Goal: Communication & Community: Ask a question

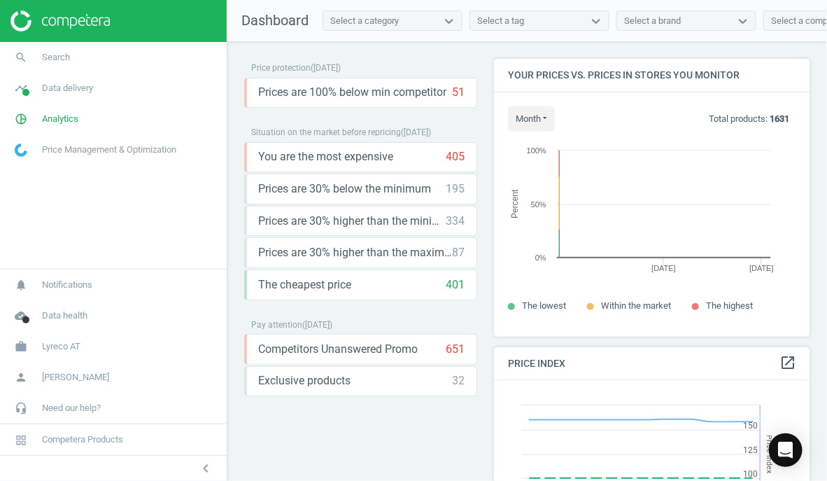
scroll to position [349, 330]
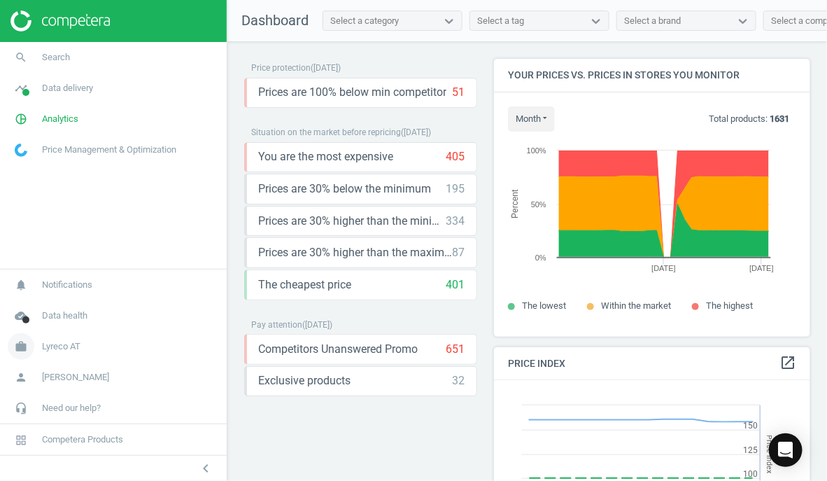
click at [143, 347] on link "work Lyreco AT" at bounding box center [113, 346] width 227 height 31
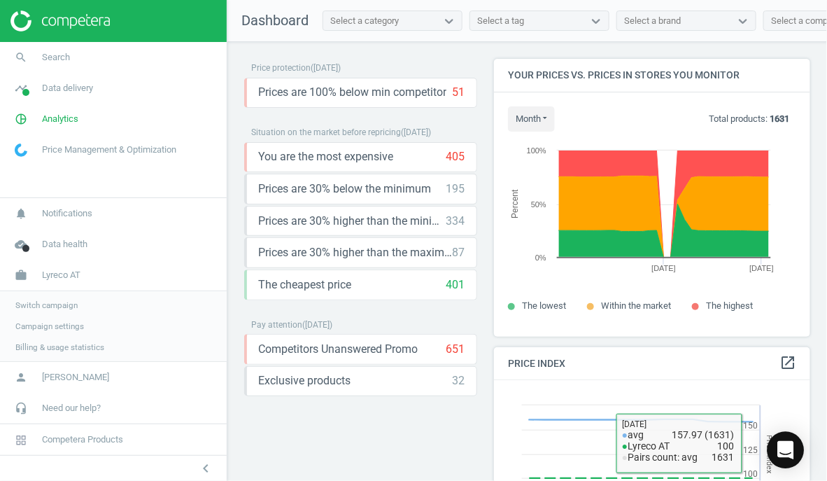
click at [778, 441] on div "Open Intercom Messenger" at bounding box center [785, 450] width 37 height 37
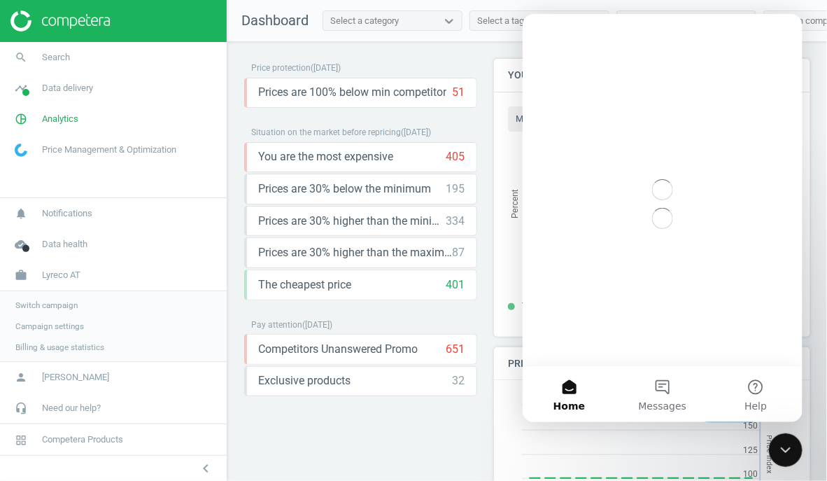
scroll to position [0, 0]
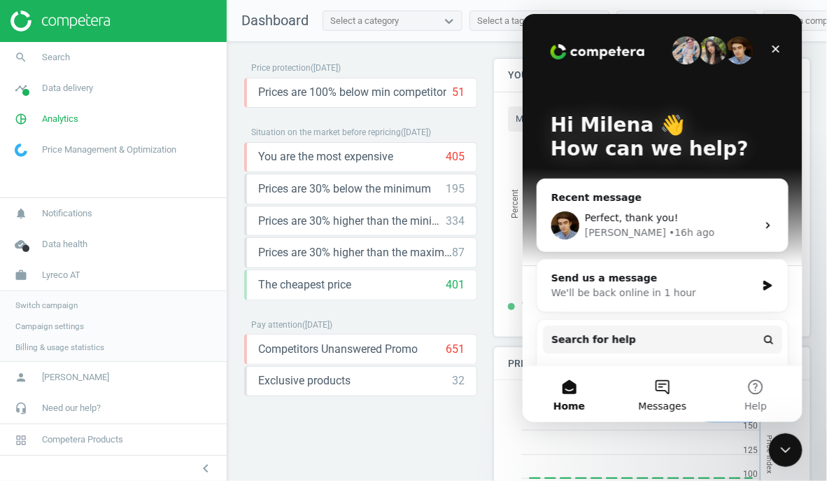
click at [677, 410] on span "Messages" at bounding box center [662, 405] width 48 height 10
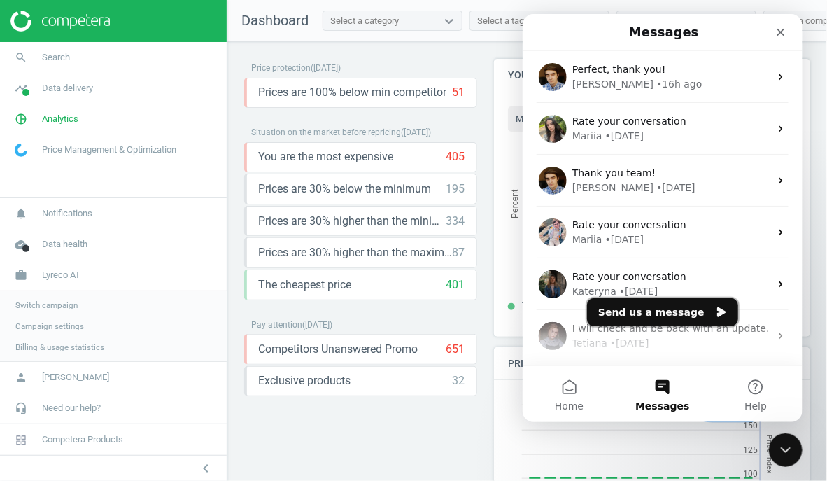
click at [637, 310] on button "Send us a message" at bounding box center [661, 311] width 151 height 28
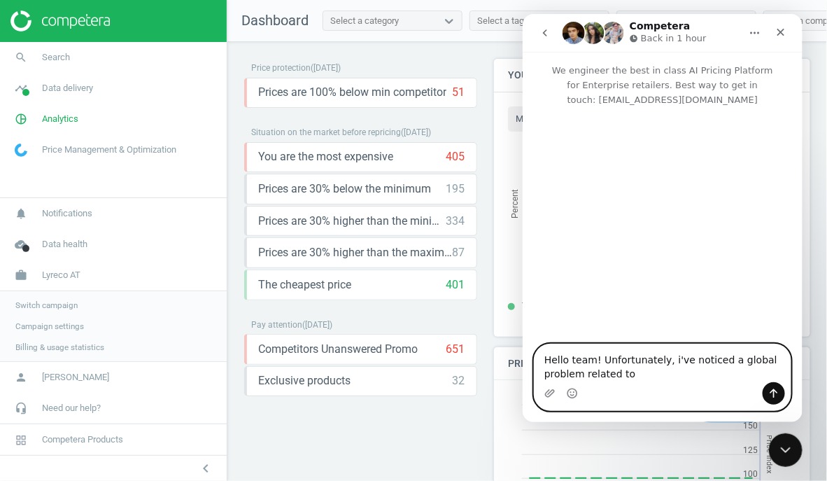
paste textarea "[DOMAIN_NAME]"
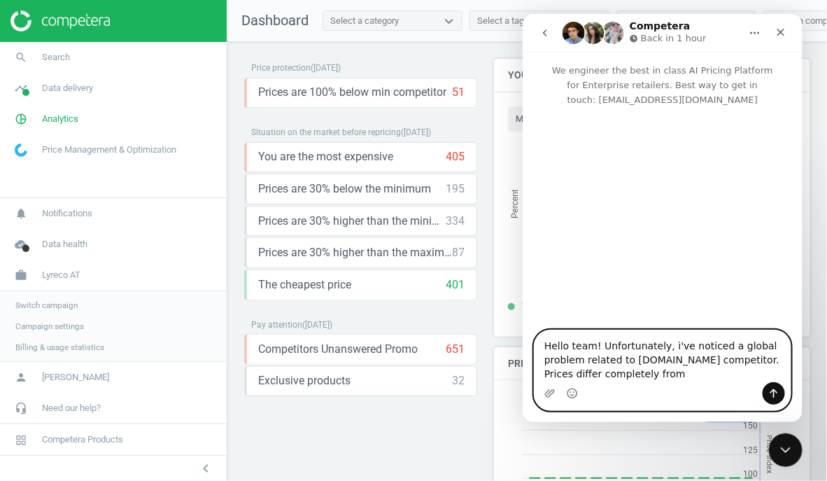
click at [546, 375] on textarea "Hello team! Unfortunately, i've noticed a global problem related to [DOMAIN_NAM…" at bounding box center [662, 355] width 256 height 52
click at [700, 376] on textarea "Hello team! Unfortunately, i've noticed a global problem related to [DOMAIN_NAM…" at bounding box center [662, 355] width 256 height 52
click at [555, 375] on textarea "Hello team! Unfortunately, i've noticed a global problem related to [DOMAIN_NAM…" at bounding box center [662, 355] width 256 height 52
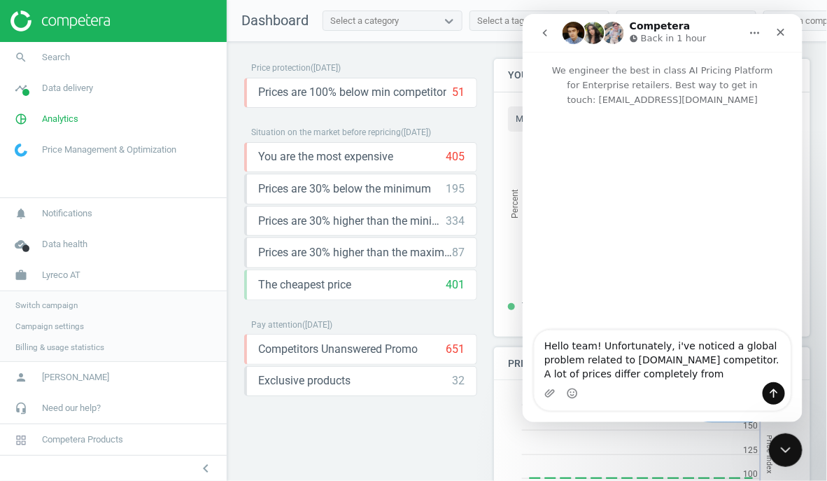
click at [710, 382] on div "Intercom messenger" at bounding box center [662, 392] width 256 height 22
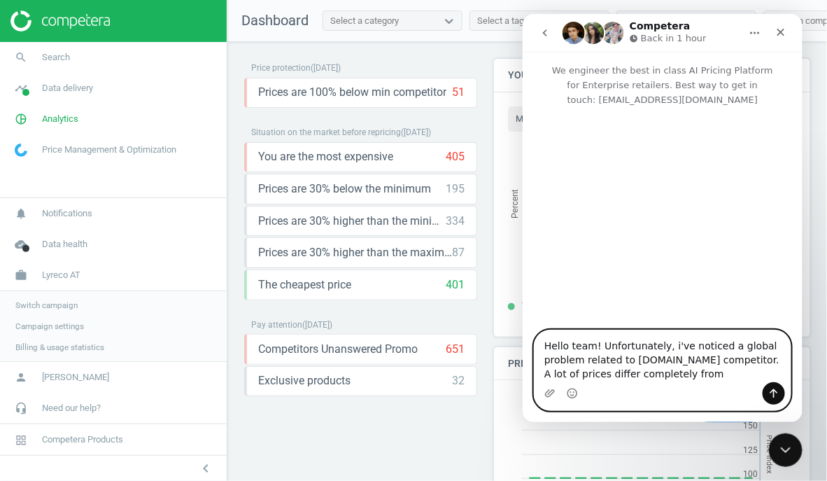
click at [702, 376] on textarea "Hello team! Unfortunately, i've noticed a global problem related to [DOMAIN_NAM…" at bounding box center [662, 355] width 256 height 52
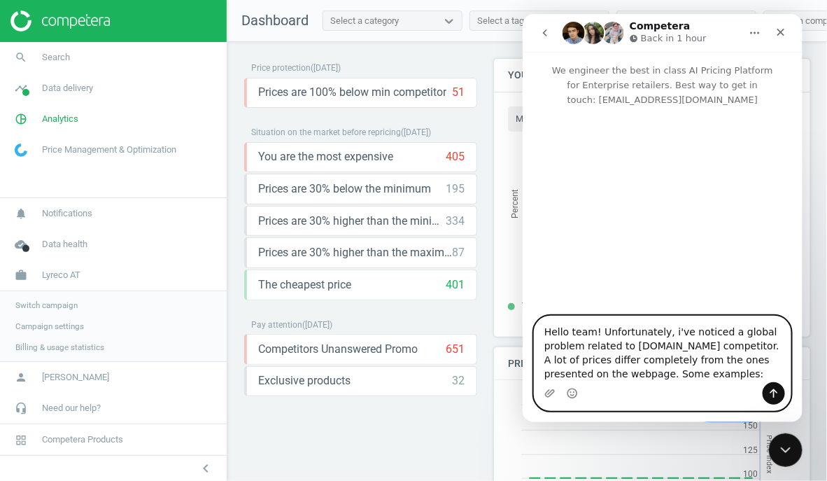
paste textarea "144963"
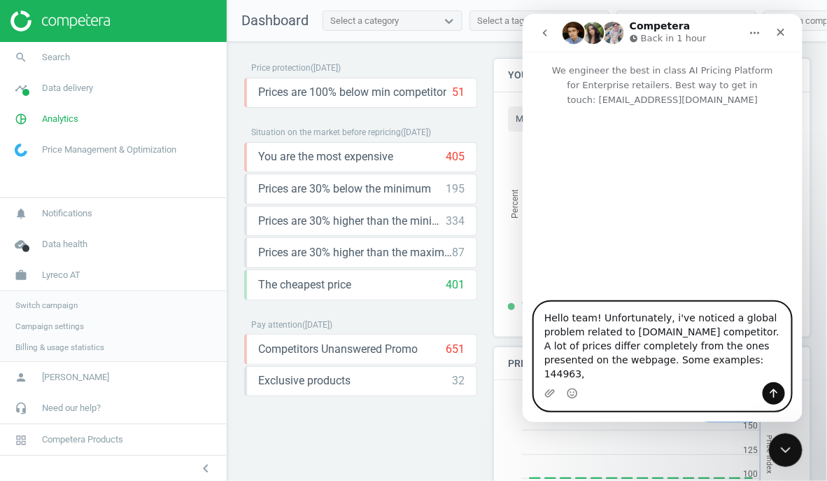
paste textarea "145022"
paste textarea "160957"
click at [631, 357] on textarea "Hello team! Unfortunately, i've noticed a global problem related to [DOMAIN_NAM…" at bounding box center [662, 341] width 256 height 80
click at [755, 346] on textarea "Hello team! Unfortunately, i've noticed a global problem related to [DOMAIN_NAM…" at bounding box center [662, 341] width 256 height 80
click at [756, 344] on textarea "Hello team! Unfortunately, i've noticed a global problem related to [DOMAIN_NAM…" at bounding box center [662, 341] width 256 height 80
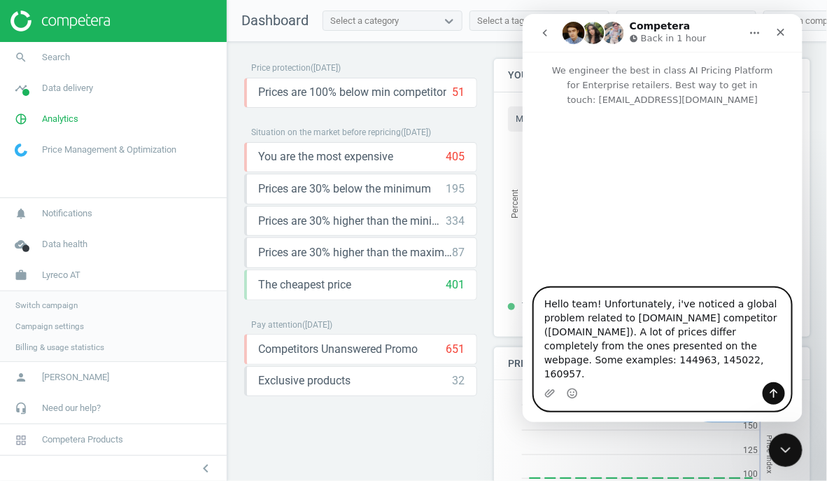
click at [690, 369] on textarea "Hello team! Unfortunately, i've noticed a global problem related to [DOMAIN_NAM…" at bounding box center [662, 334] width 256 height 94
click at [686, 364] on textarea "Hello team! Unfortunately, i've noticed a global problem related to [DOMAIN_NAM…" at bounding box center [662, 334] width 256 height 94
type textarea "Hello team! Unfortunately, i've noticed a global problem related to [DOMAIN_NAM…"
click at [776, 393] on icon "Send a message…" at bounding box center [772, 392] width 11 height 11
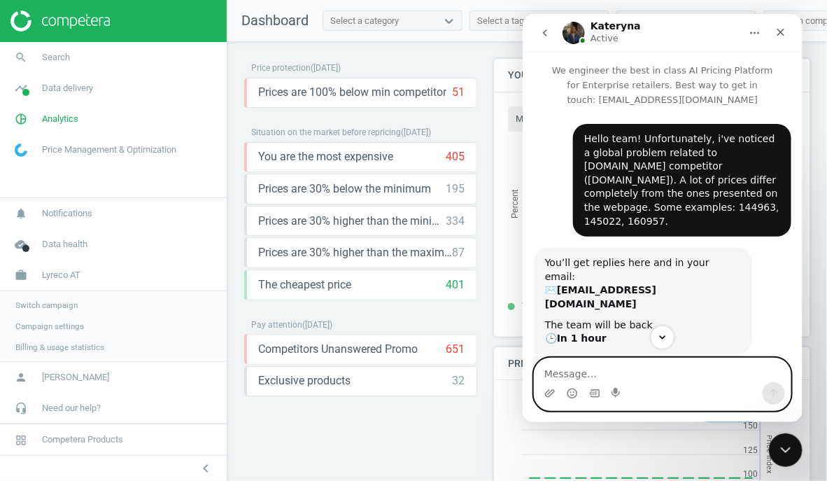
scroll to position [250, 0]
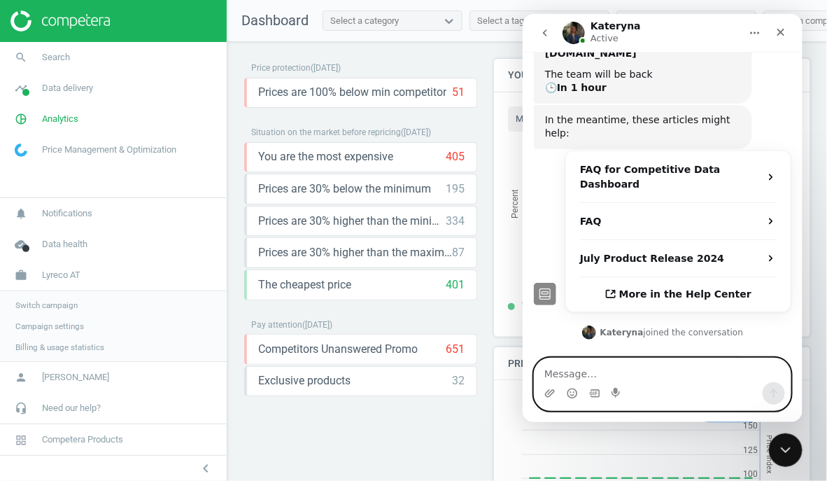
click at [584, 364] on textarea "Message…" at bounding box center [662, 369] width 256 height 24
type textarea "Thank you!"
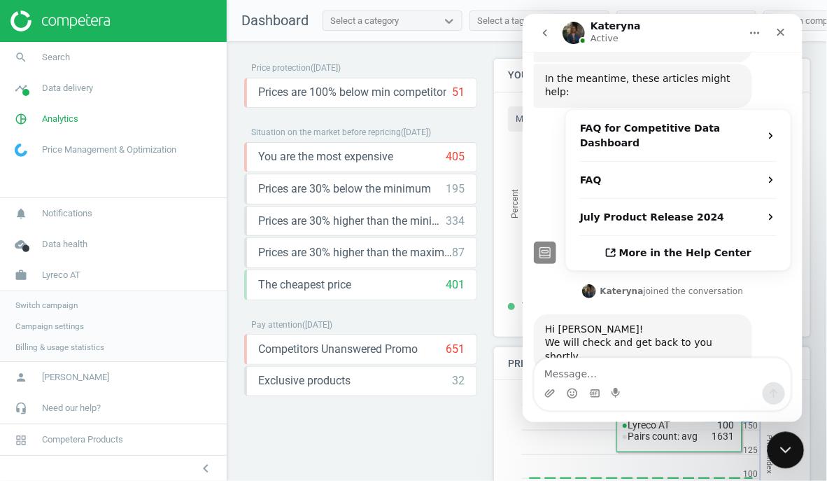
click at [800, 443] on html at bounding box center [784, 448] width 34 height 34
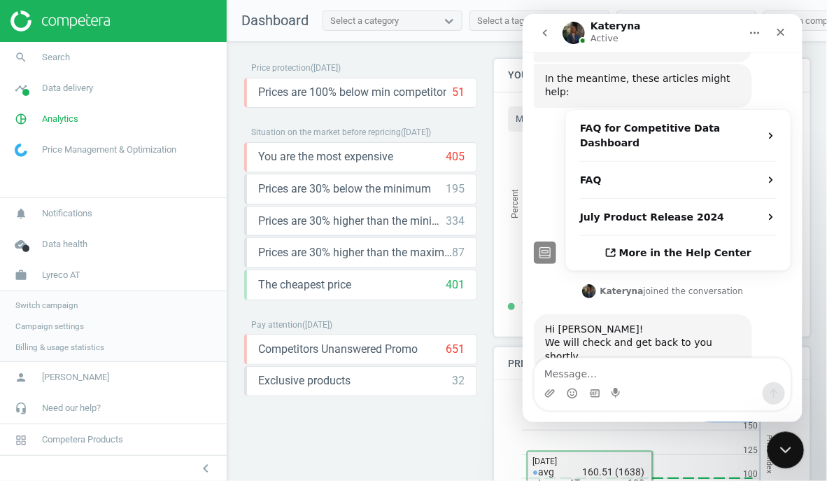
click at [775, 448] on icon "Close Intercom Messenger" at bounding box center [783, 447] width 17 height 17
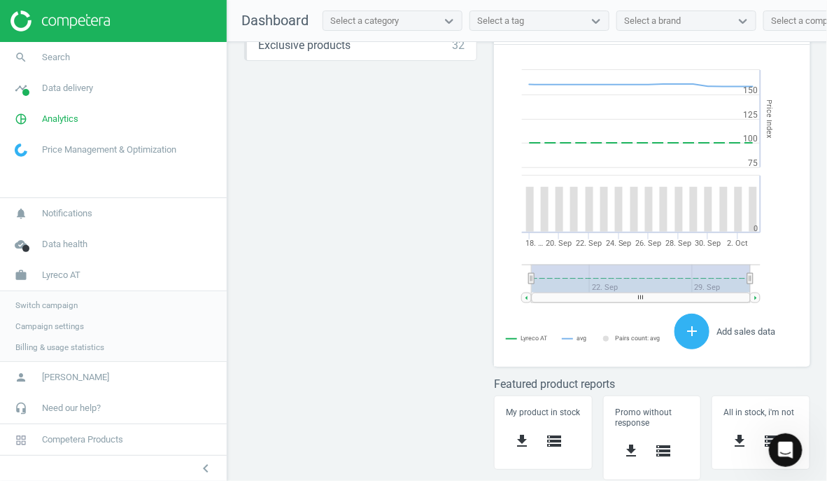
scroll to position [0, 0]
